Goal: Task Accomplishment & Management: Manage account settings

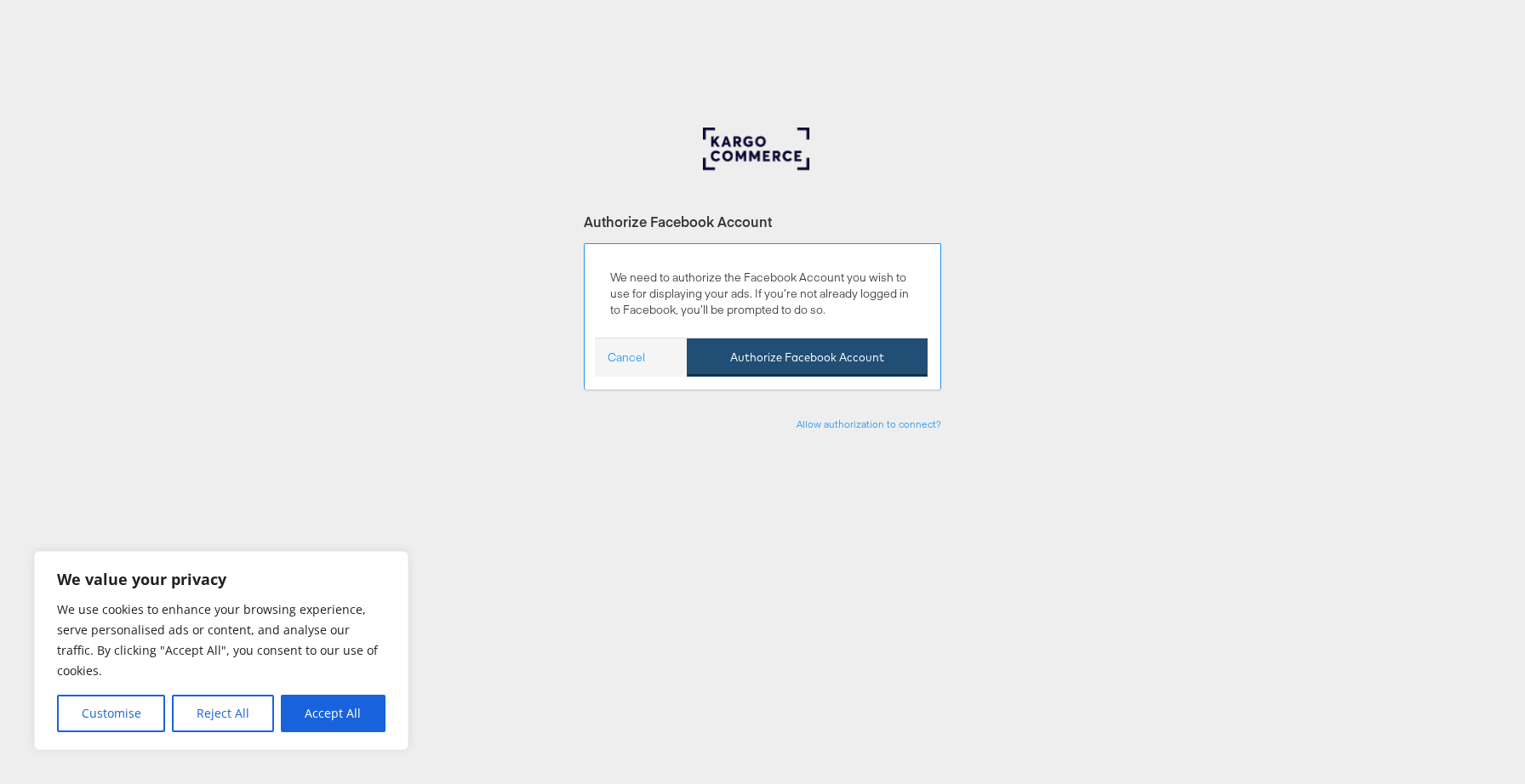
click at [855, 347] on button "Authorize Facebook Account" at bounding box center [806, 358] width 241 height 38
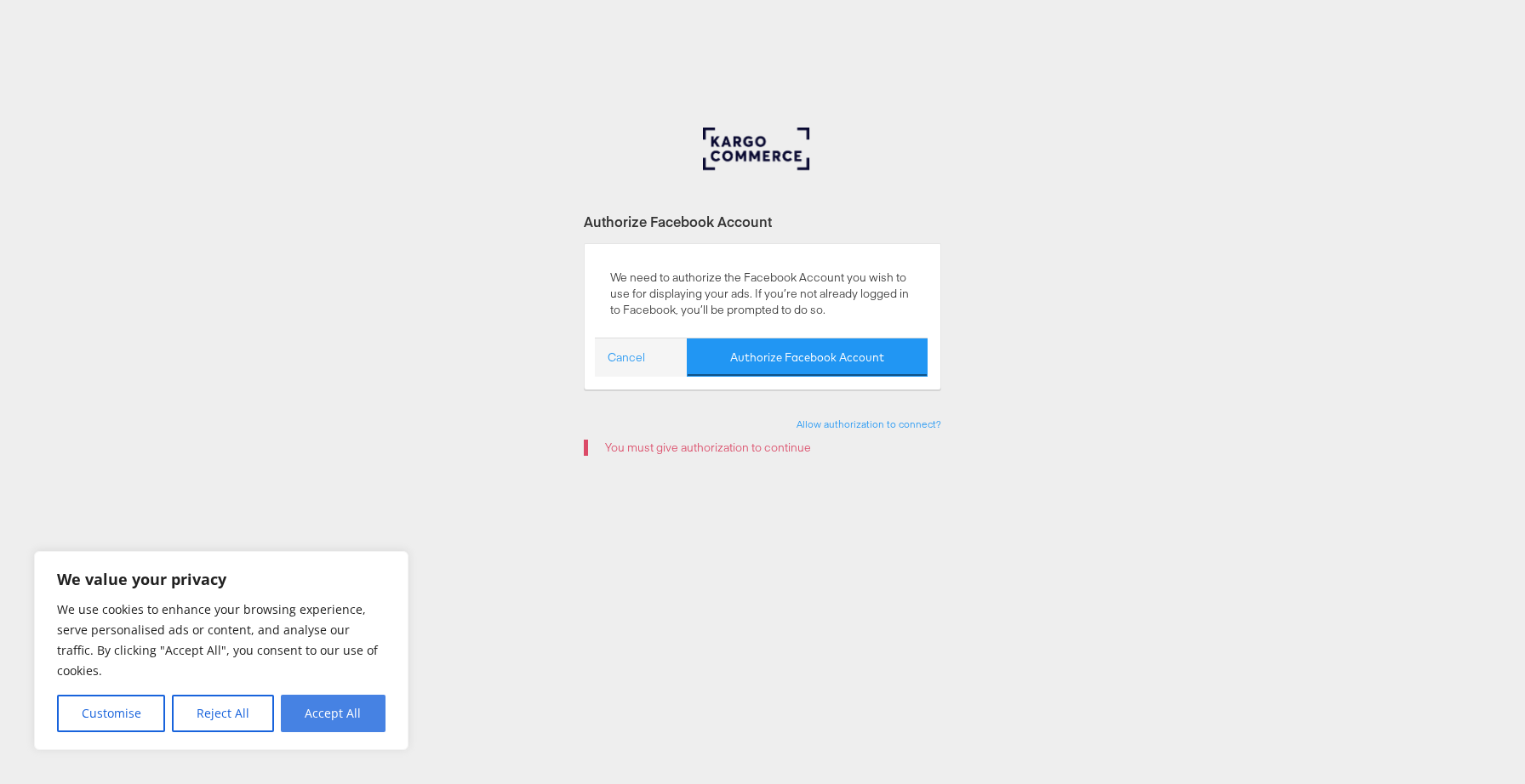
click at [370, 718] on button "Accept All" at bounding box center [333, 713] width 105 height 37
checkbox input "true"
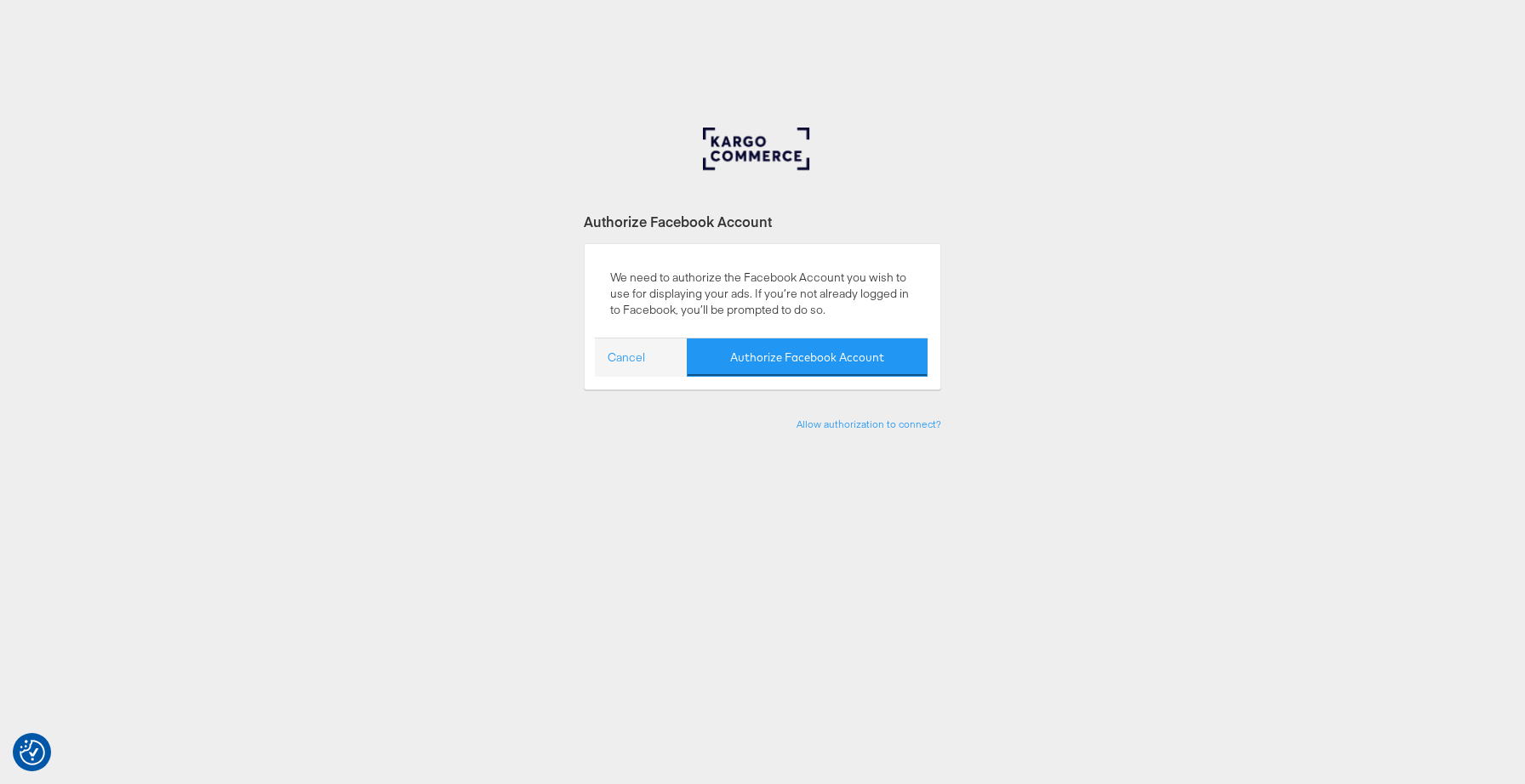
click at [764, 152] on div at bounding box center [762, 162] width 119 height 68
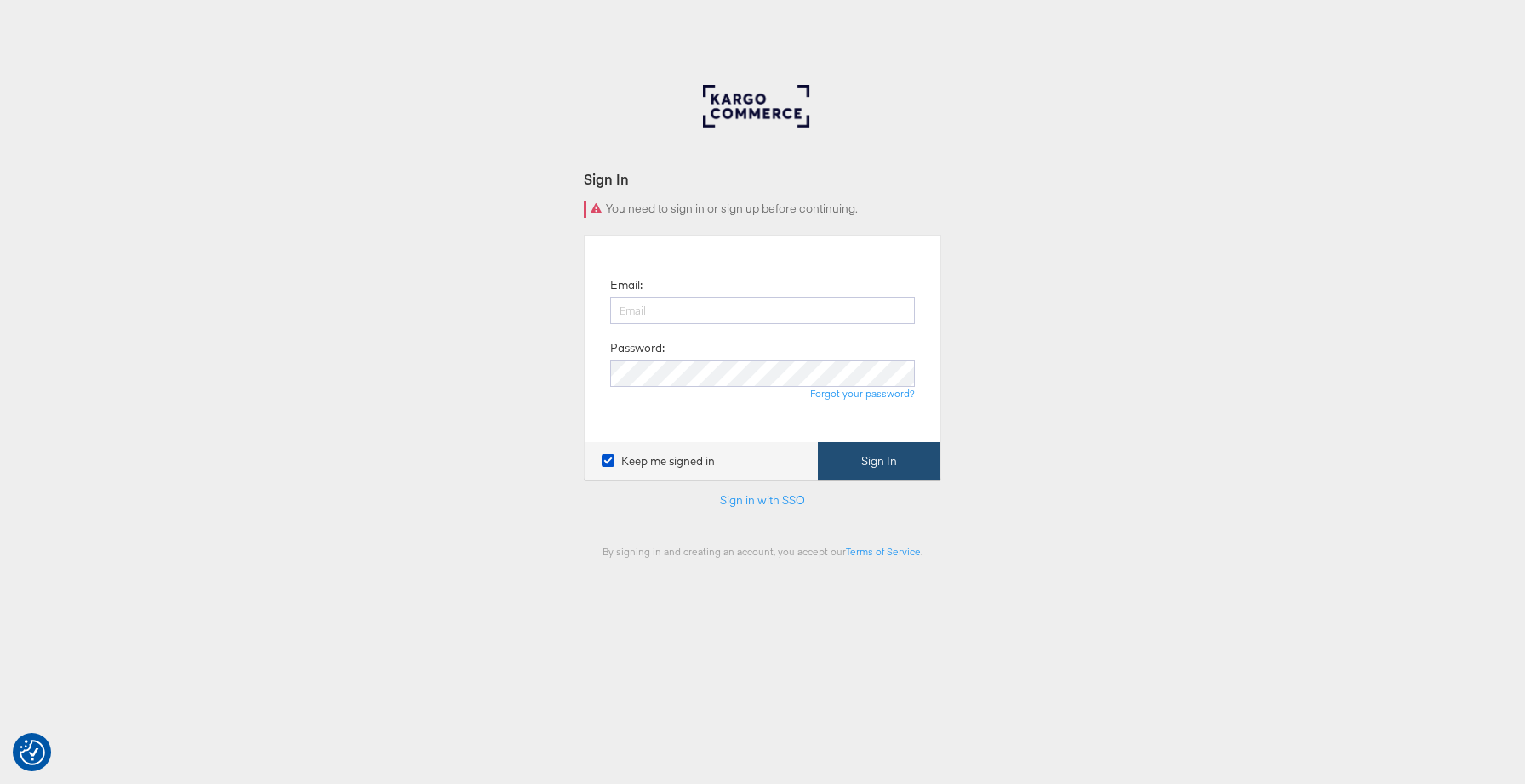
type input "tori.brown@kargo.com"
click at [895, 460] on button "Sign In" at bounding box center [878, 461] width 123 height 38
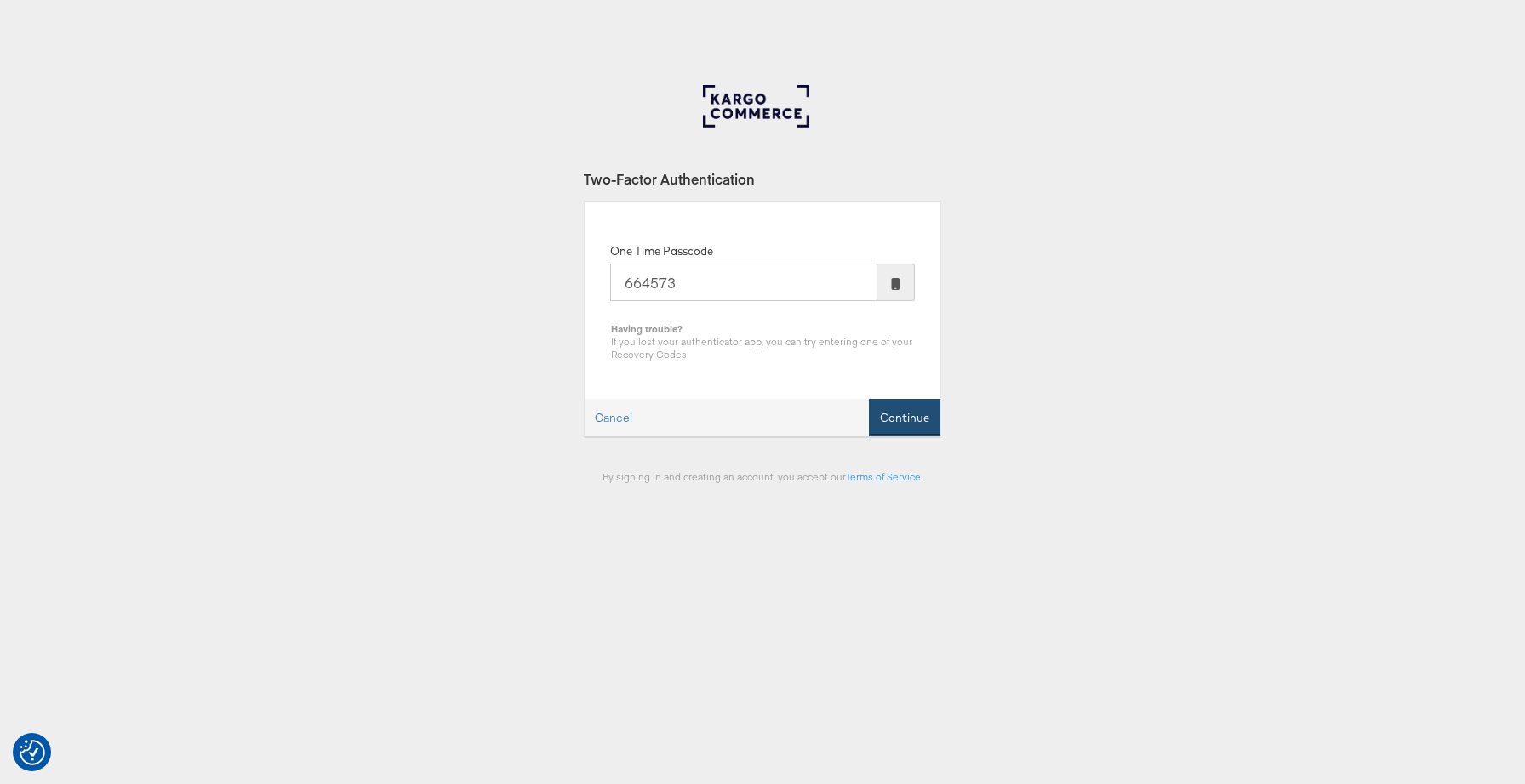
type input "664573"
click at [921, 409] on button "Continue" at bounding box center [904, 417] width 72 height 38
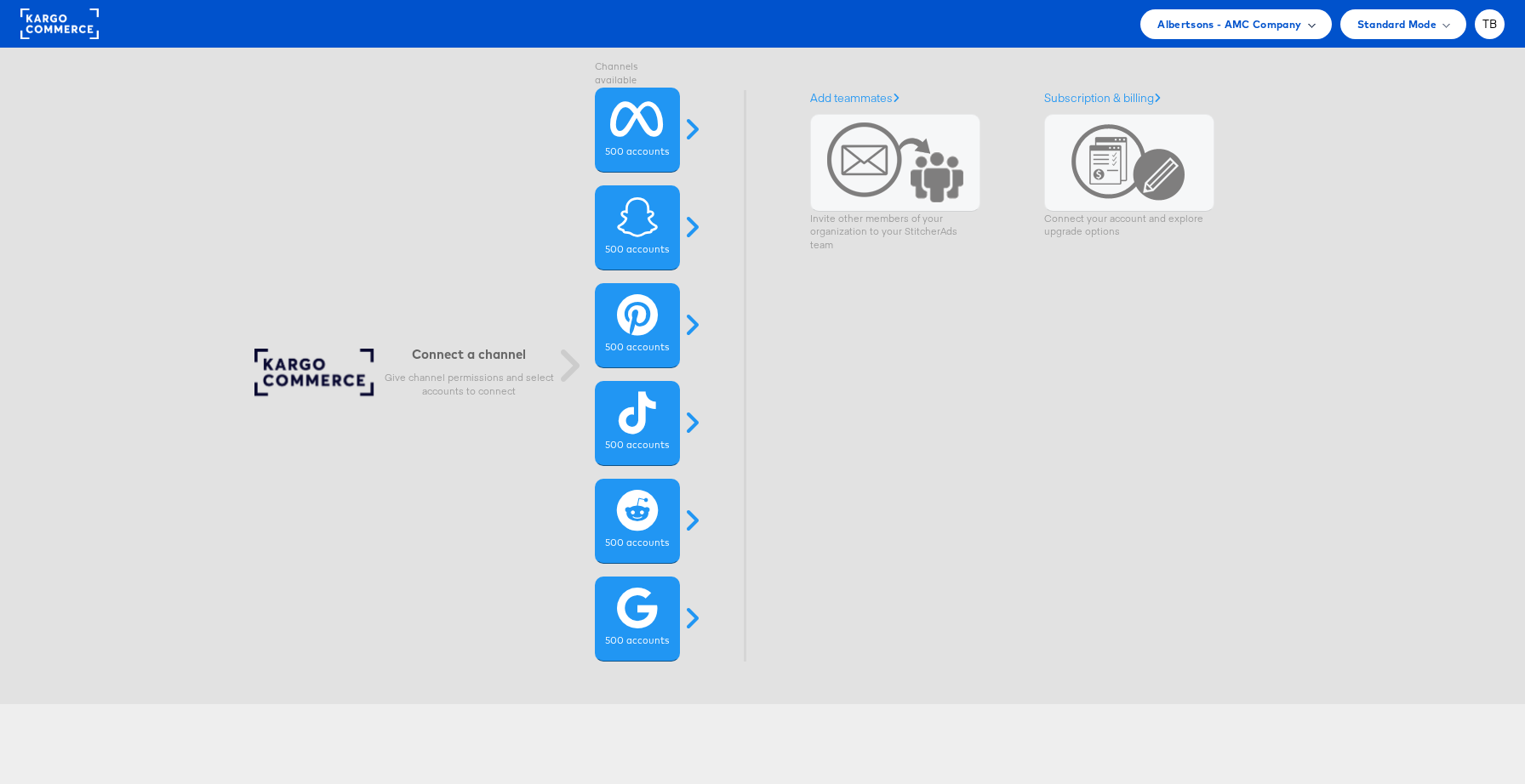
click at [1306, 29] on div "Albertsons - AMC Company" at bounding box center [1235, 24] width 157 height 18
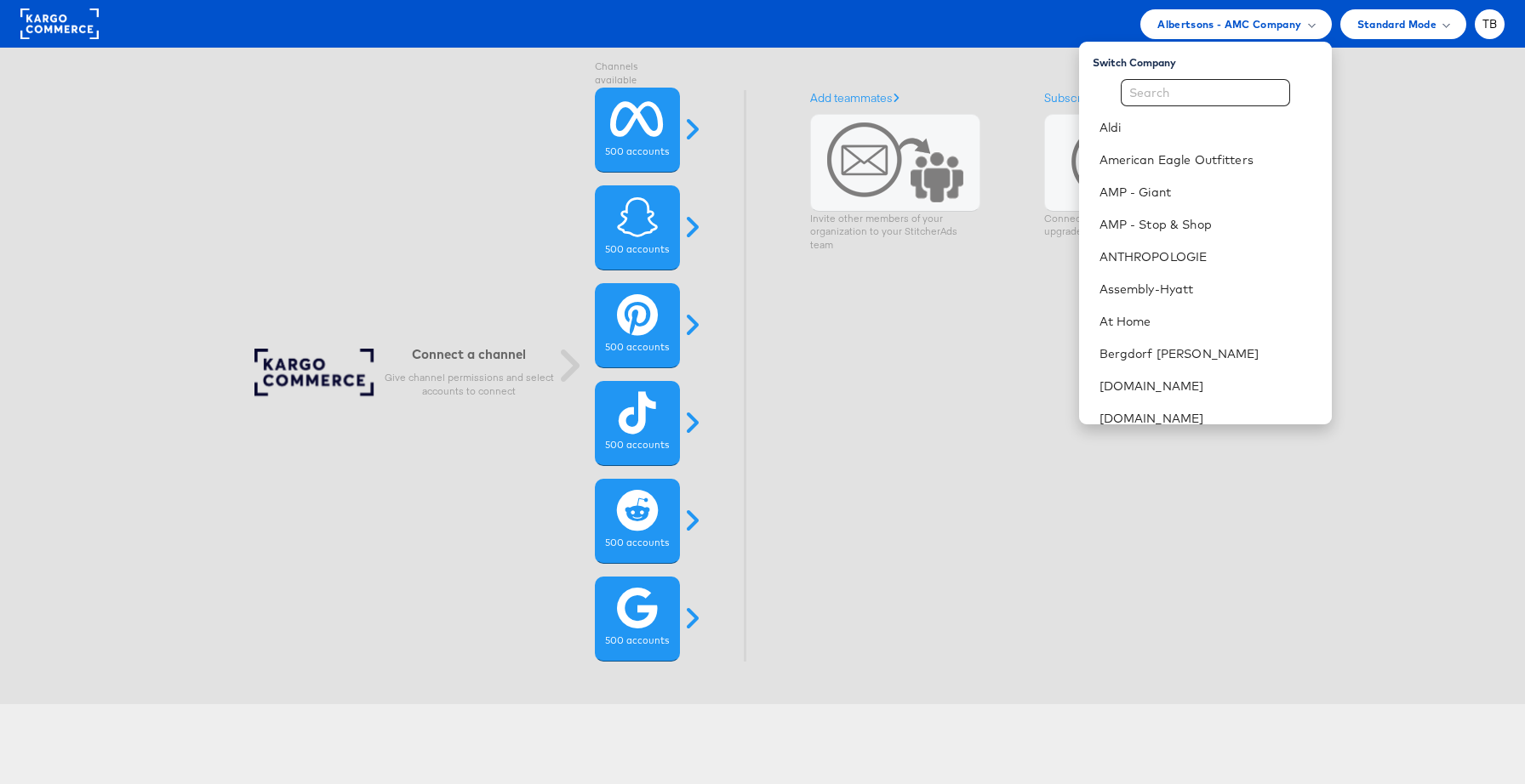
click at [1395, 88] on div "Connect a channel Give channel permissions and select accounts to connect Chann…" at bounding box center [754, 376] width 1584 height 656
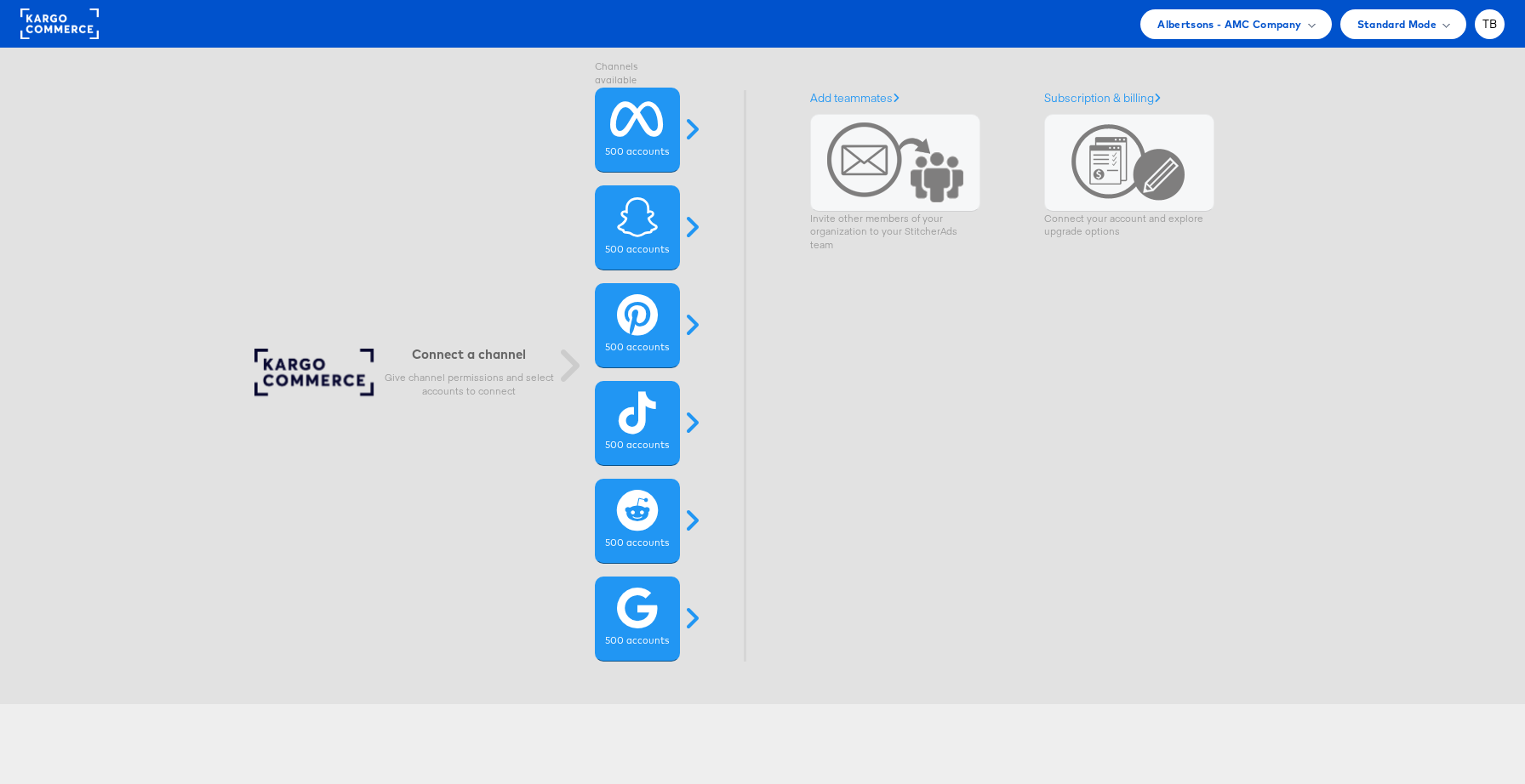
click at [72, 26] on rect at bounding box center [59, 24] width 78 height 31
click at [1289, 28] on span "Albertsons - AMC Company" at bounding box center [1229, 24] width 144 height 18
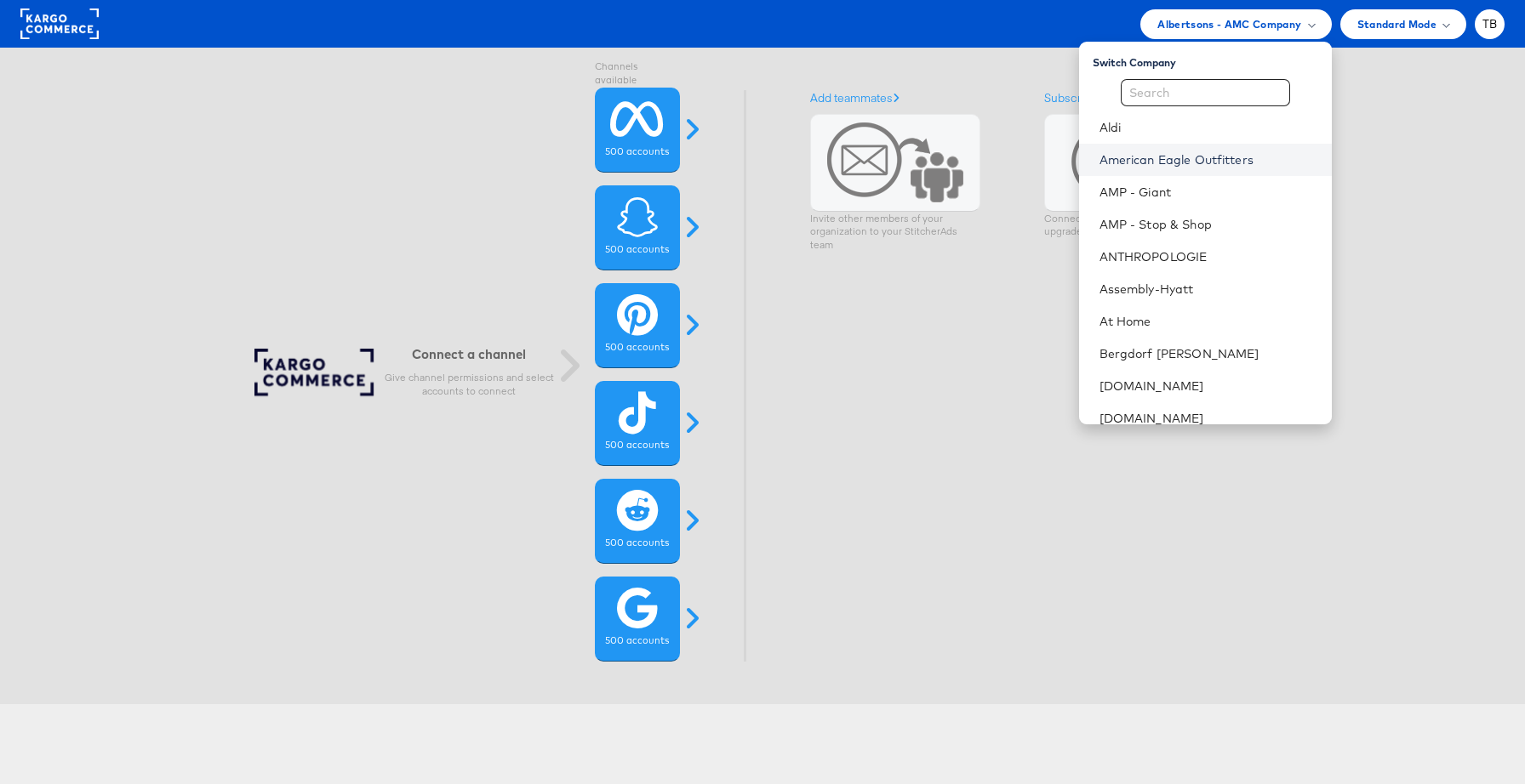
click at [1257, 162] on link "American Eagle Outfitters" at bounding box center [1208, 160] width 219 height 17
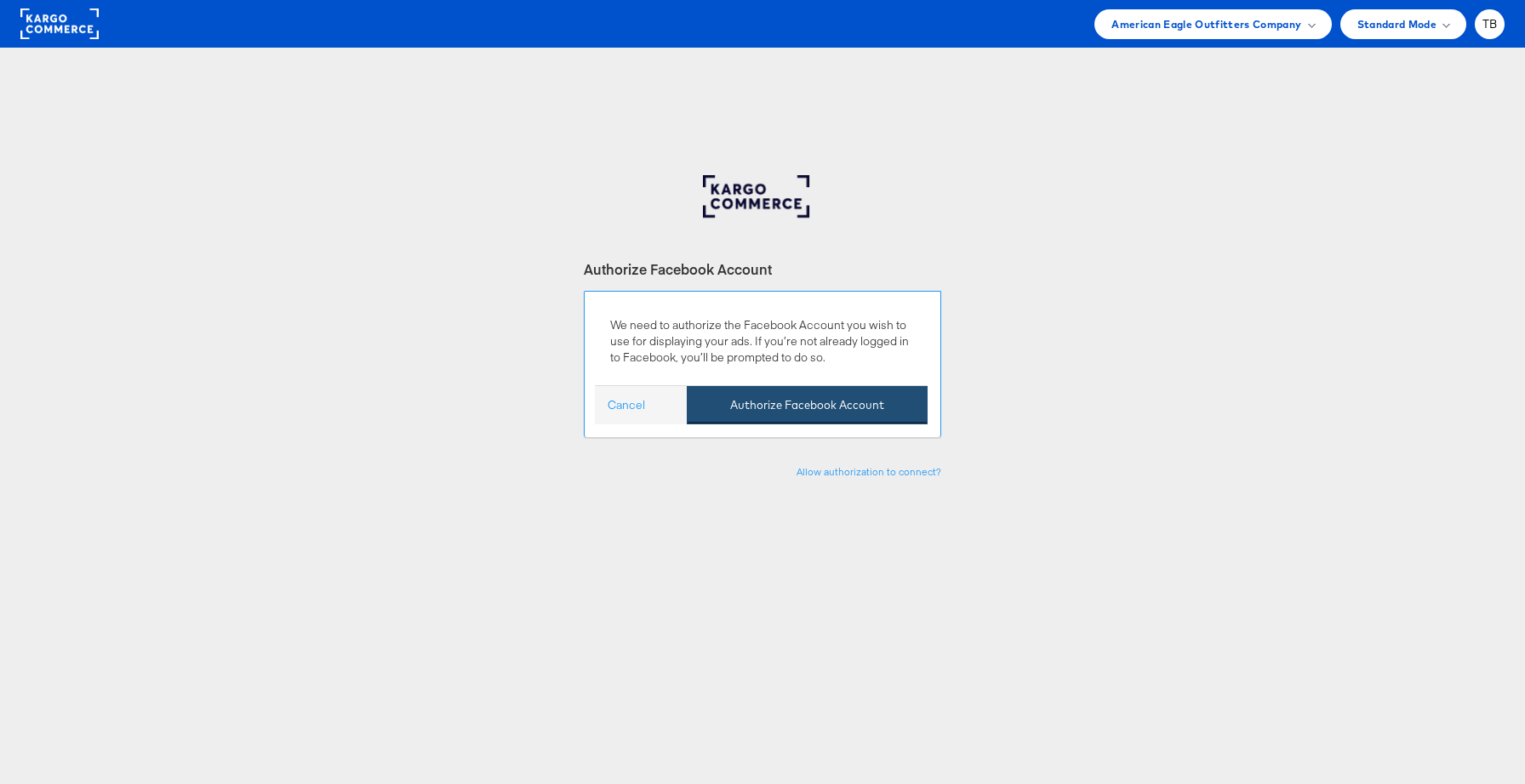
click at [827, 405] on button "Authorize Facebook Account" at bounding box center [806, 405] width 241 height 38
